Goal: Task Accomplishment & Management: Use online tool/utility

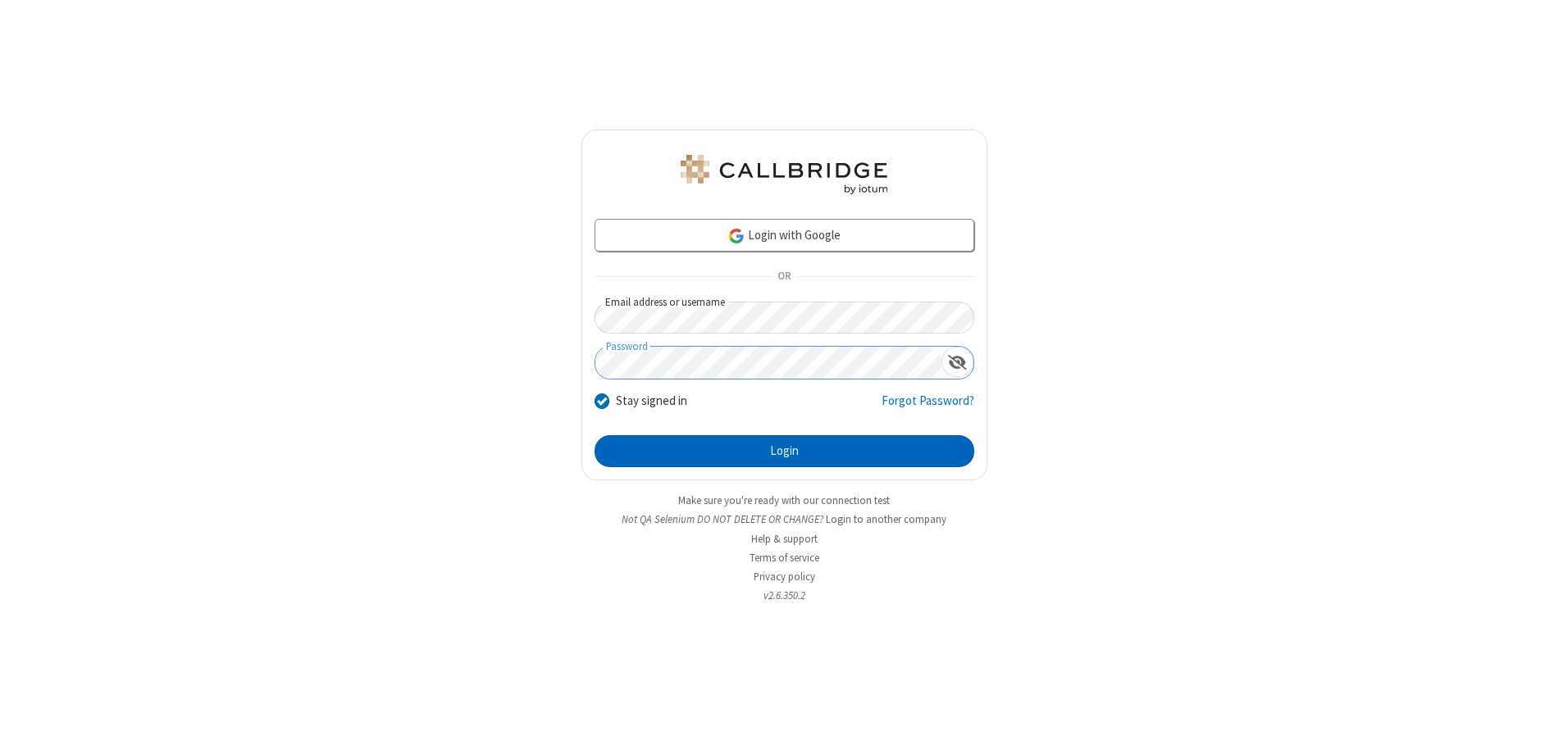
click at [784, 451] on button "Login" at bounding box center [784, 452] width 380 height 33
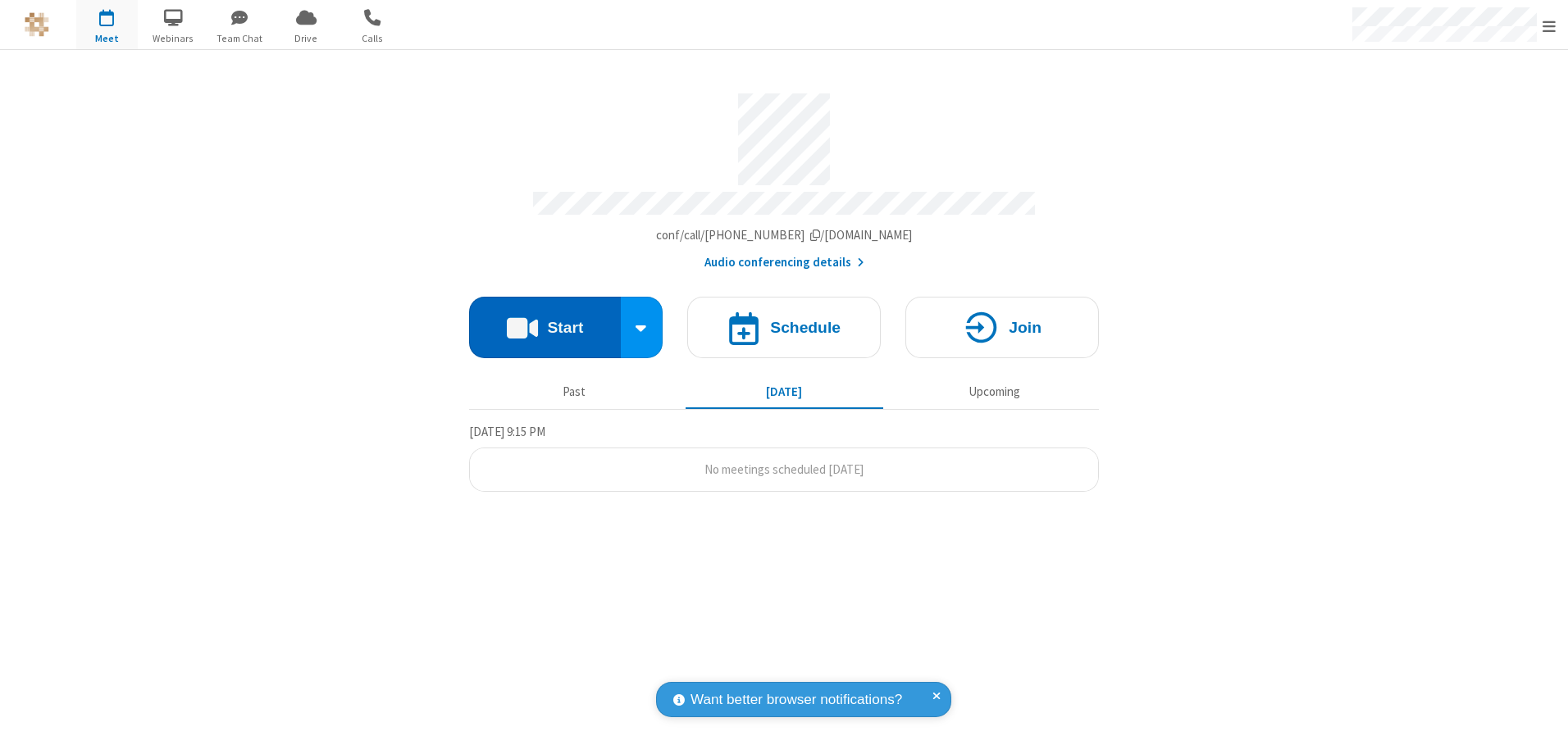
click at [544, 321] on button "Start" at bounding box center [544, 327] width 151 height 62
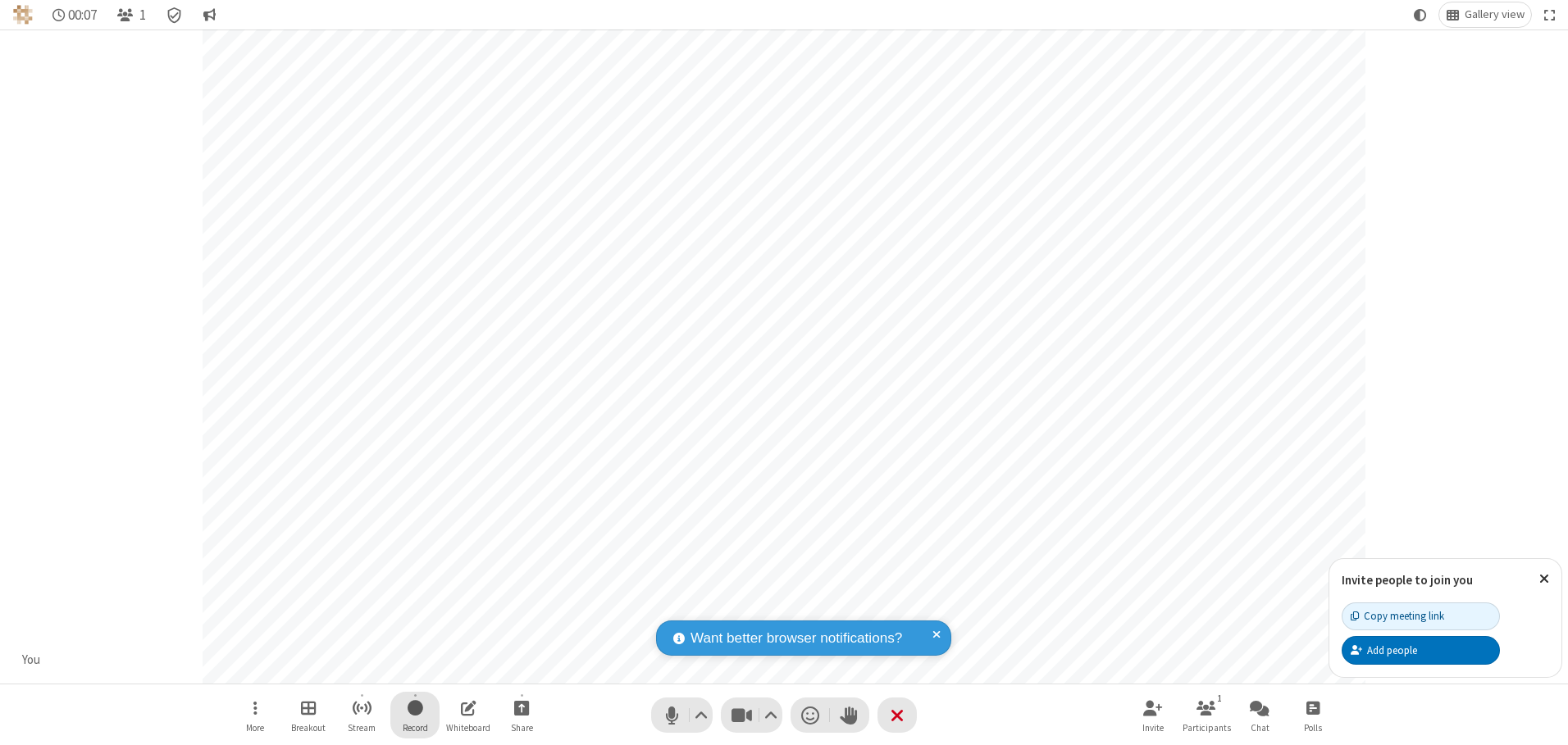
click at [415, 715] on span "Start recording" at bounding box center [415, 707] width 16 height 21
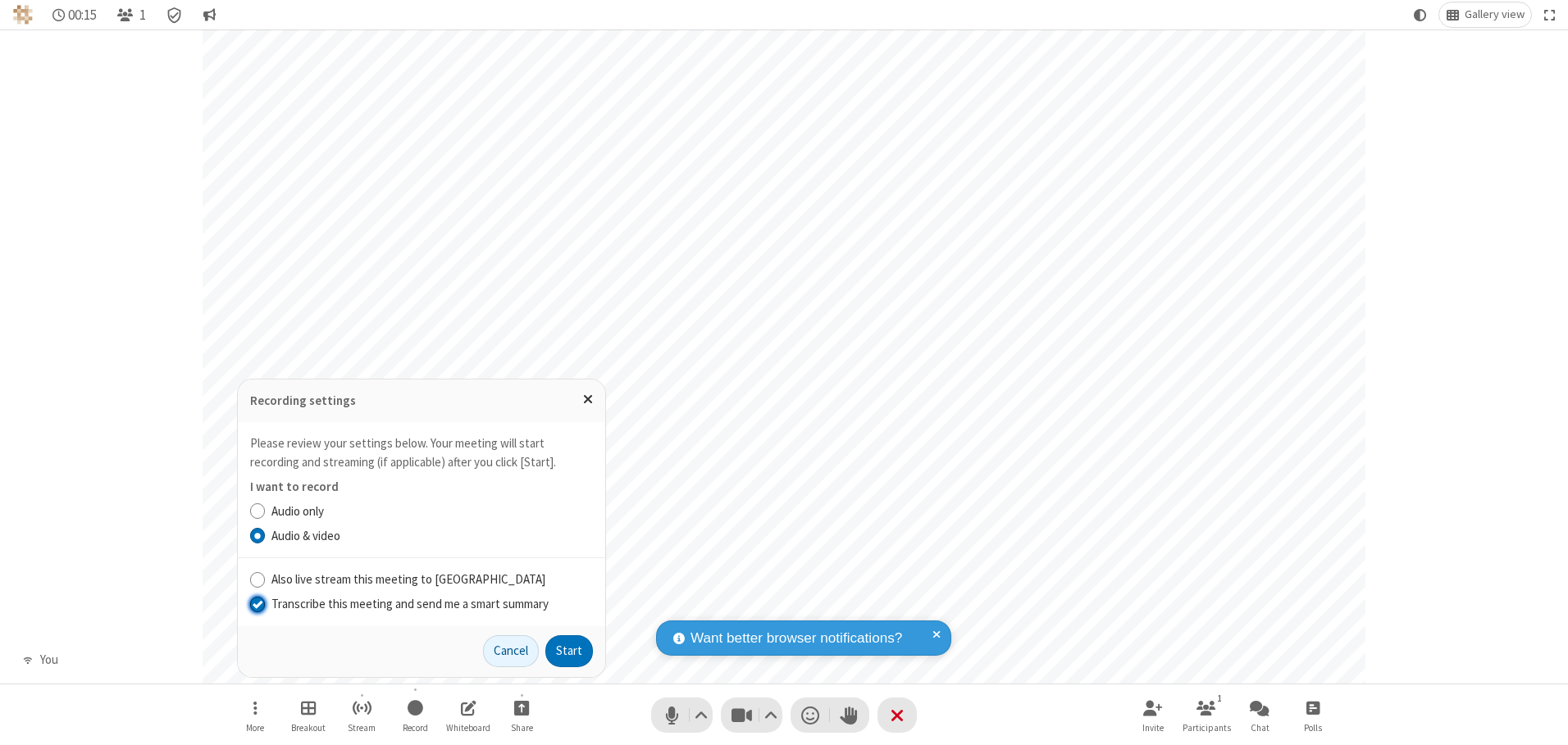
click at [257, 603] on input "Transcribe this meeting and send me a smart summary" at bounding box center [258, 603] width 16 height 18
click at [570, 650] on button "Start" at bounding box center [569, 652] width 48 height 33
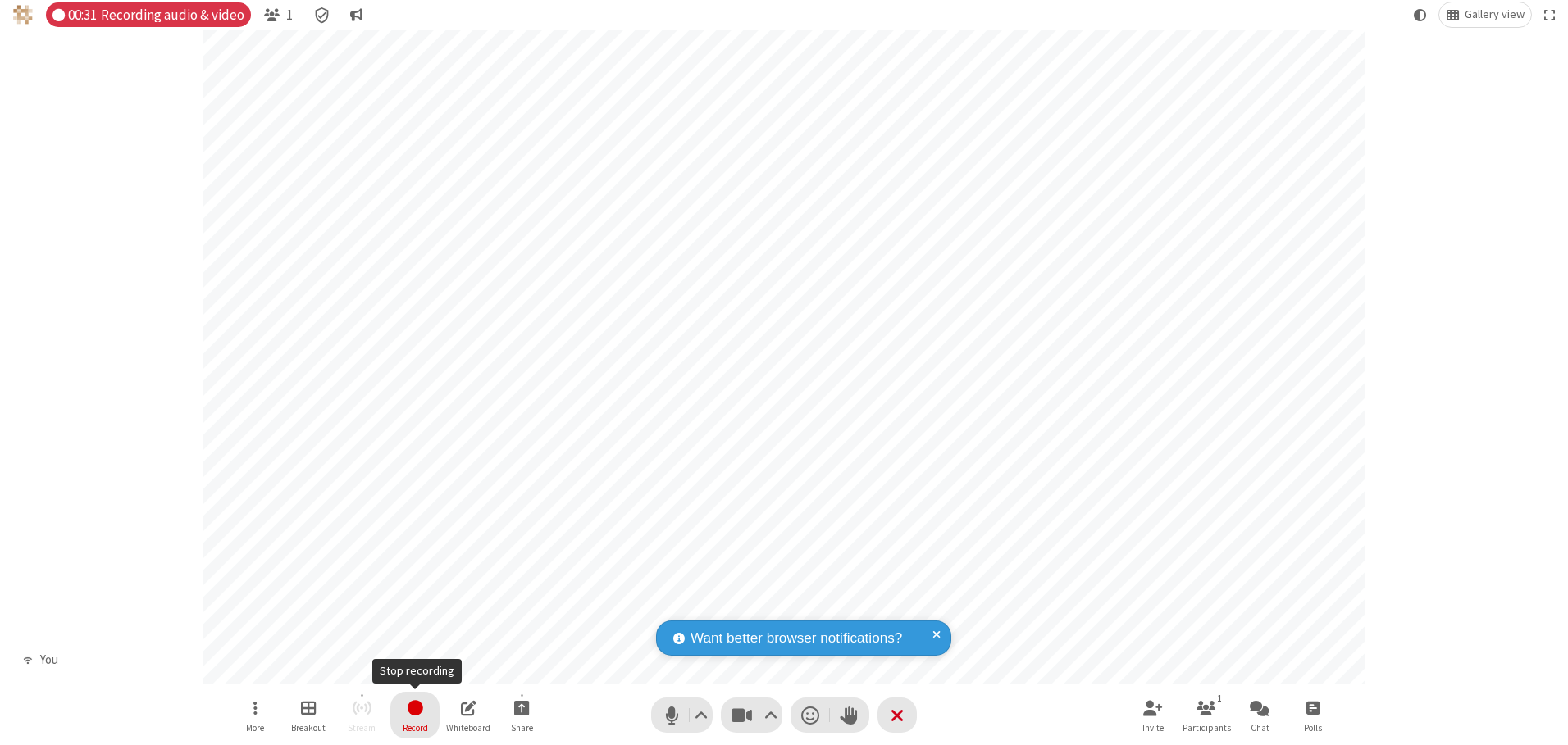
click at [415, 715] on span "Stop recording" at bounding box center [414, 707] width 19 height 21
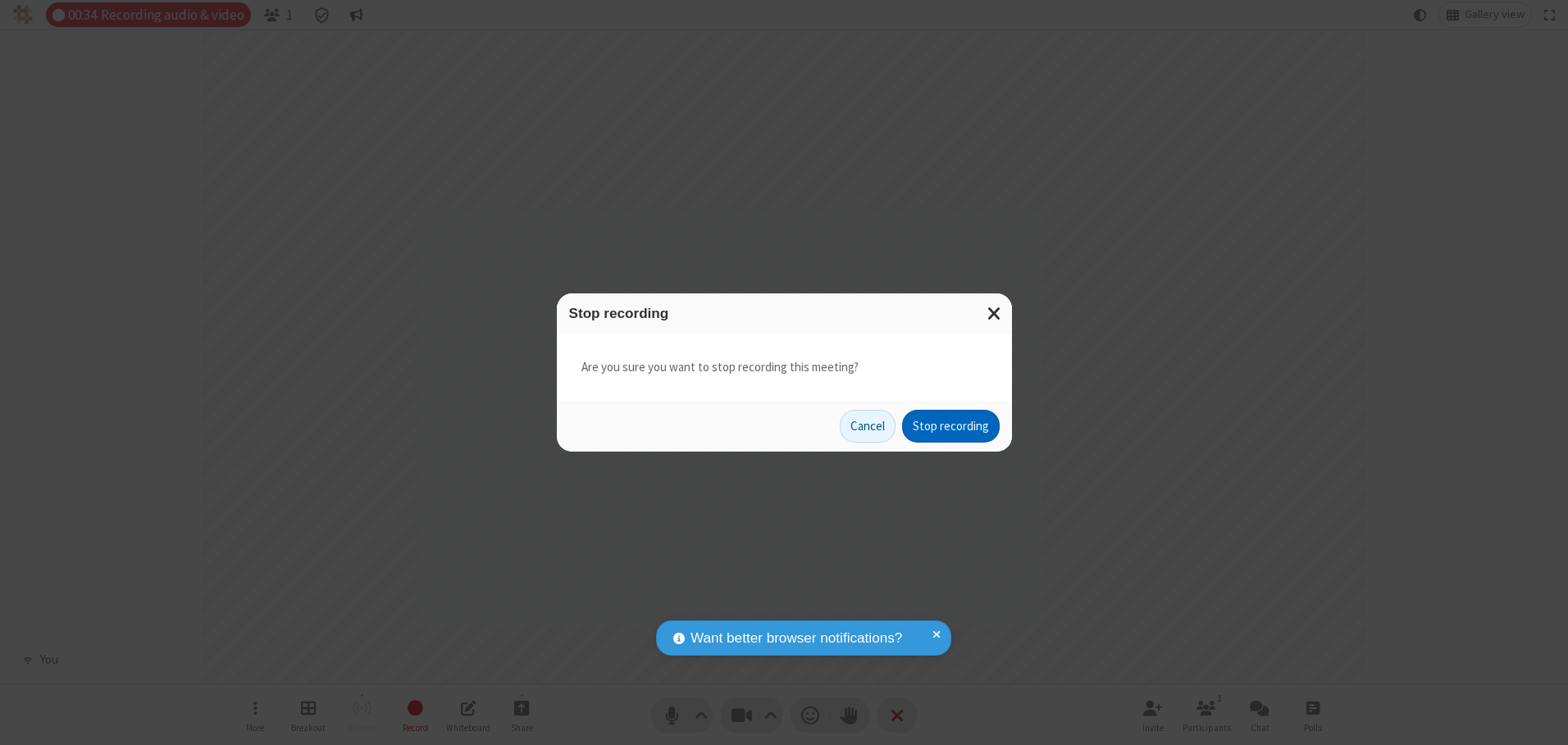
click at [951, 426] on button "Stop recording" at bounding box center [951, 427] width 98 height 33
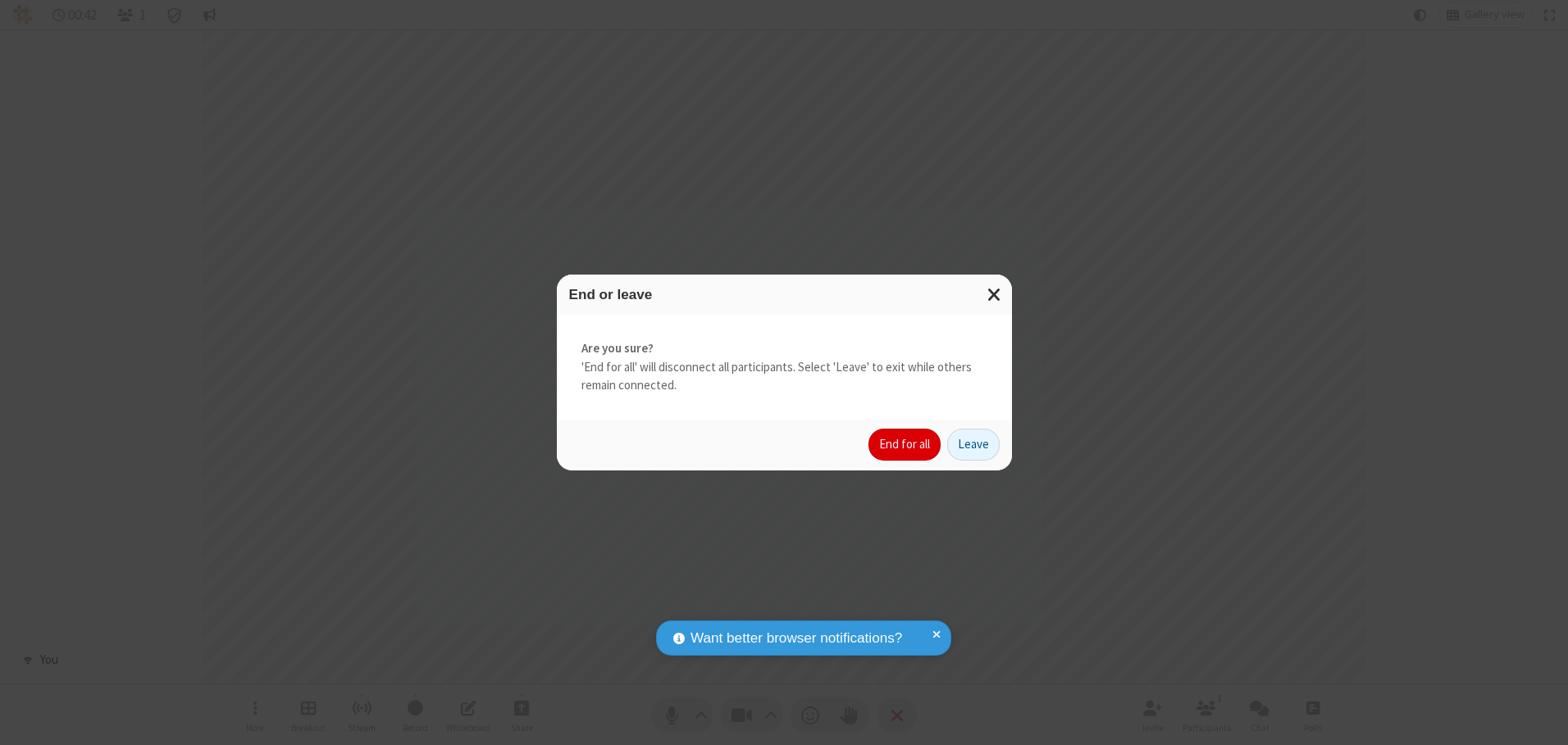
click at [906, 444] on button "End for all" at bounding box center [905, 445] width 72 height 33
